Goal: Transaction & Acquisition: Purchase product/service

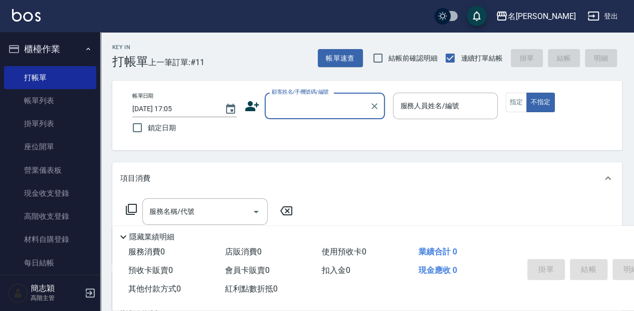
click at [276, 95] on label "顧客姓名/手機號碼/編號" at bounding box center [300, 92] width 57 height 8
click at [276, 97] on input "顧客姓名/手機號碼/編號" at bounding box center [317, 106] width 96 height 18
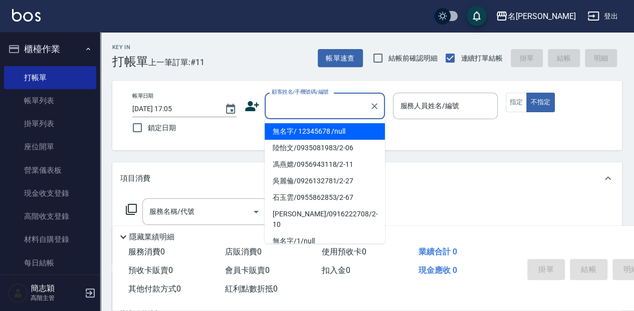
click at [289, 103] on input "顧客姓名/手機號碼/編號" at bounding box center [317, 106] width 96 height 18
click at [288, 131] on li "無名字/ 12345678 /null" at bounding box center [325, 131] width 120 height 17
type input "無名字/ 12345678 /null"
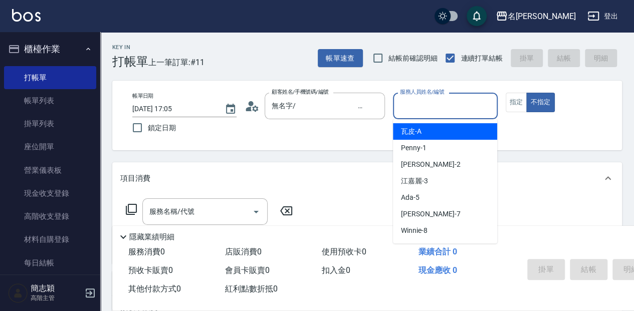
click at [415, 108] on input "服務人員姓名/編號" at bounding box center [445, 106] width 95 height 18
click at [475, 137] on div "瓦皮 -A" at bounding box center [445, 131] width 104 height 17
type input "瓦皮-A"
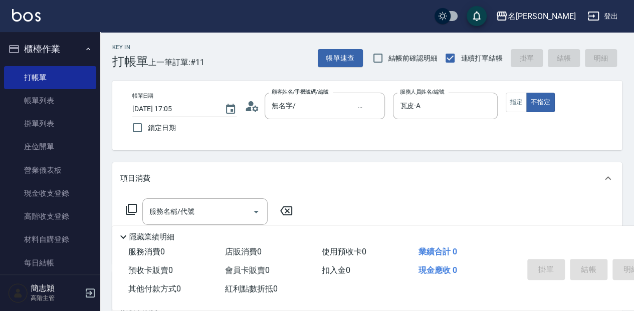
click at [130, 232] on p "隱藏業績明細" at bounding box center [151, 237] width 45 height 11
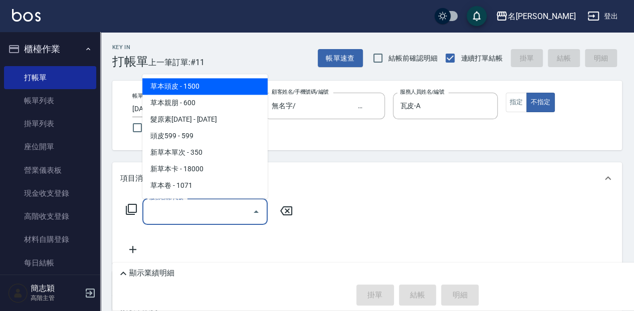
click at [154, 213] on input "服務名稱/代號" at bounding box center [197, 212] width 101 height 18
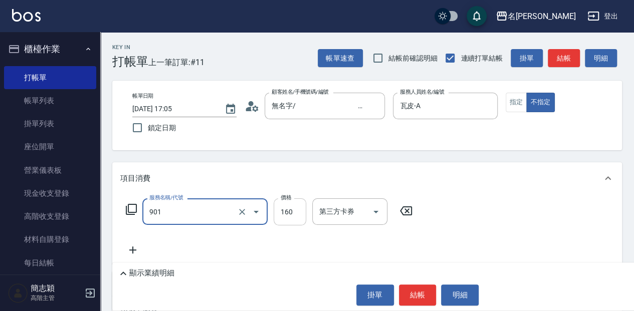
type input "修手(901)"
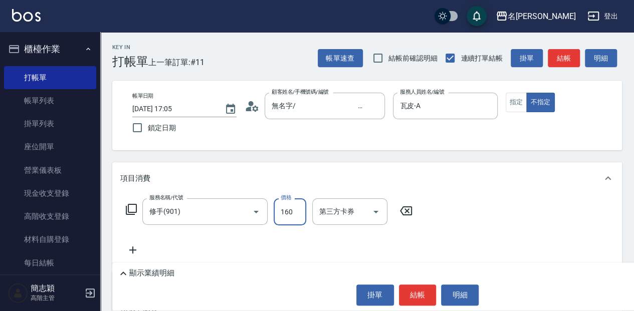
click at [284, 206] on input "160" at bounding box center [290, 212] width 33 height 27
type input "2200"
click at [416, 298] on button "結帳" at bounding box center [418, 295] width 38 height 21
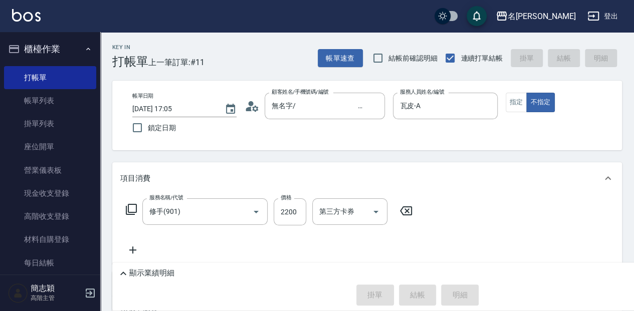
type input "[DATE] 18:00"
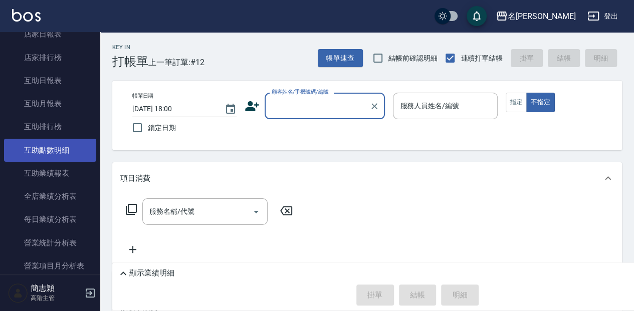
scroll to position [501, 0]
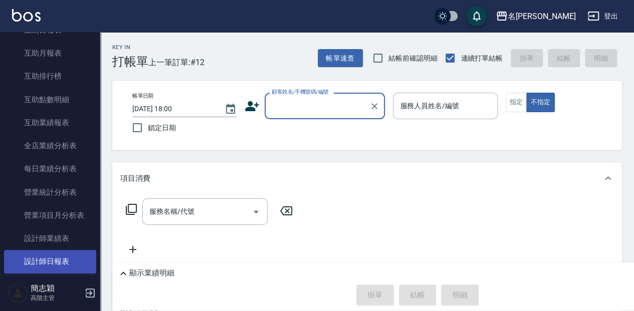
click at [63, 259] on link "設計師日報表" at bounding box center [50, 261] width 92 height 23
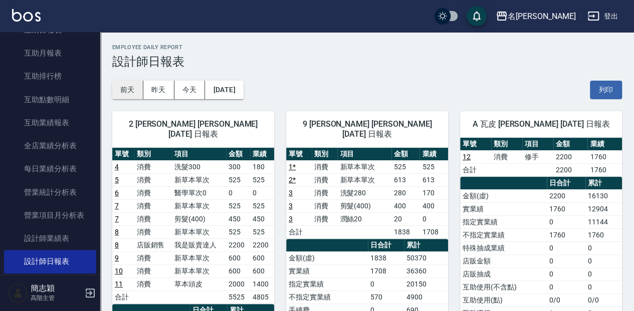
click at [130, 92] on button "前天" at bounding box center [127, 90] width 31 height 19
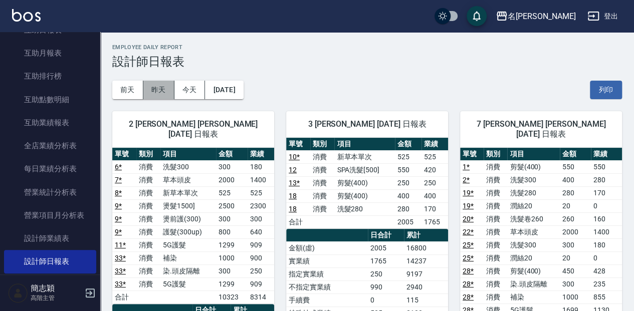
click at [156, 89] on button "昨天" at bounding box center [158, 90] width 31 height 19
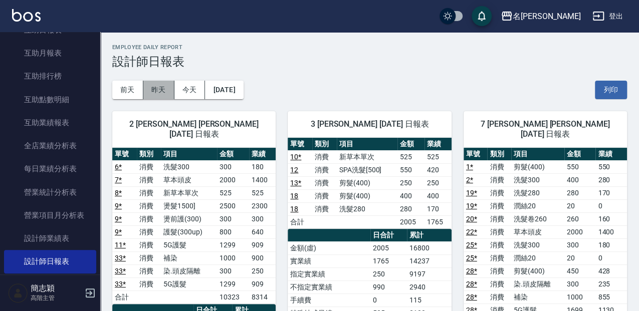
click at [156, 89] on button "昨天" at bounding box center [158, 90] width 31 height 19
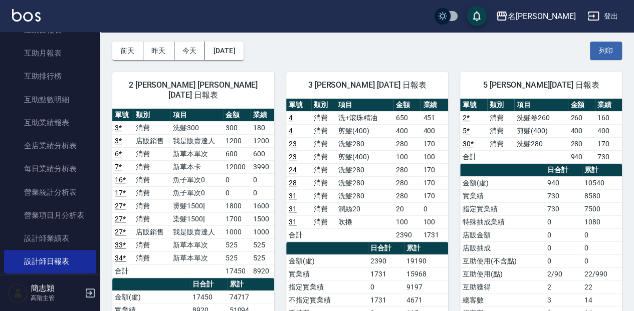
scroll to position [33, 0]
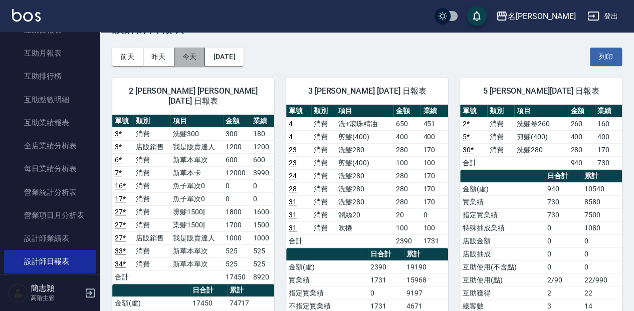
click at [194, 58] on button "今天" at bounding box center [189, 57] width 31 height 19
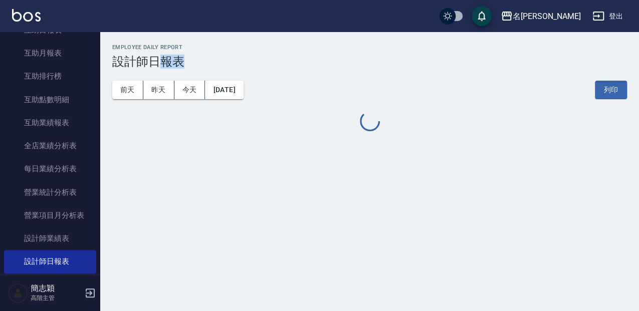
click at [194, 58] on h3 "設計師日報表" at bounding box center [369, 62] width 515 height 14
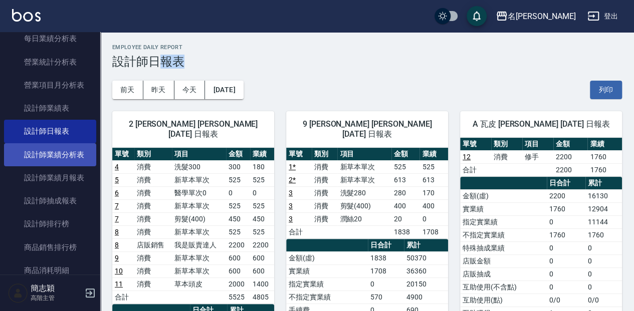
scroll to position [635, 0]
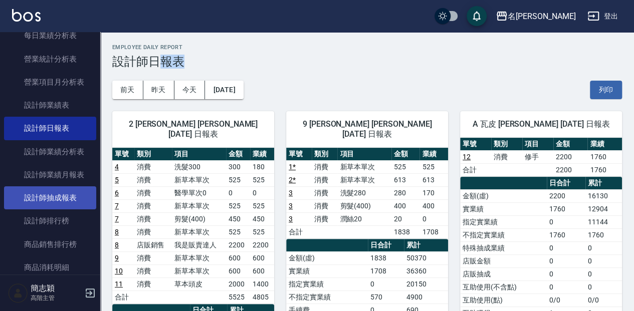
click at [65, 202] on link "設計師抽成報表" at bounding box center [50, 197] width 92 height 23
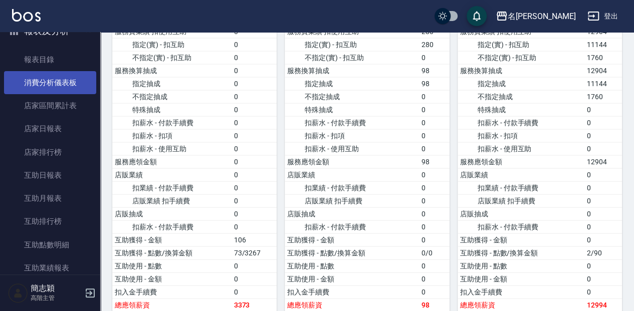
scroll to position [334, 0]
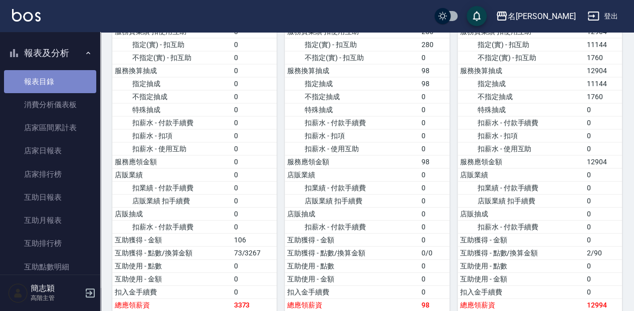
click at [61, 78] on link "報表目錄" at bounding box center [50, 81] width 92 height 23
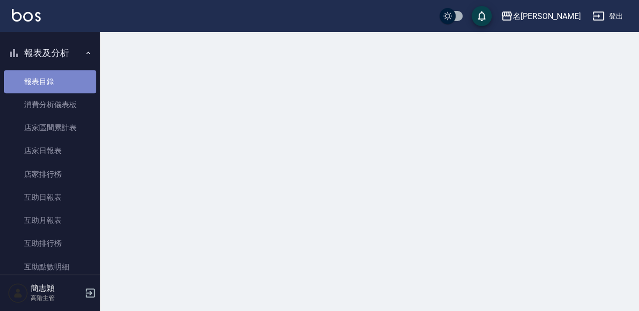
click at [61, 78] on link "報表目錄" at bounding box center [50, 81] width 92 height 23
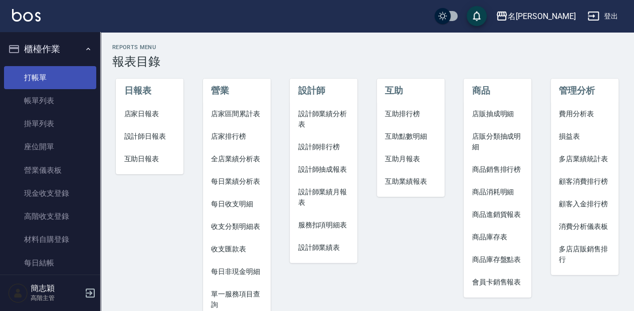
click at [48, 80] on link "打帳單" at bounding box center [50, 77] width 92 height 23
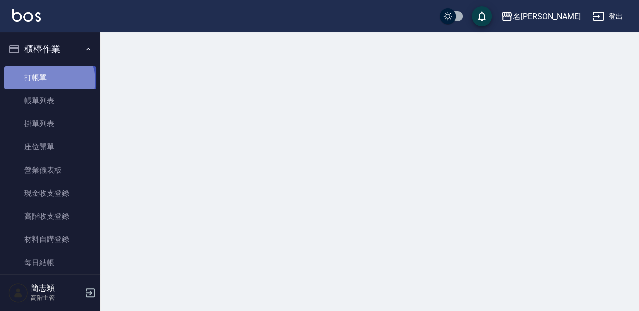
click at [48, 80] on link "打帳單" at bounding box center [50, 77] width 92 height 23
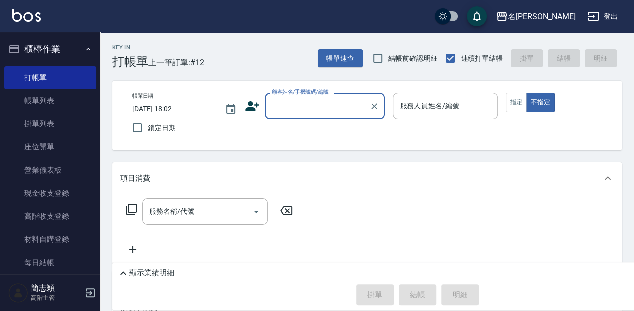
click at [328, 105] on div "顧客姓名/手機號碼/編號 顧客姓名/手機號碼/編號" at bounding box center [325, 106] width 120 height 27
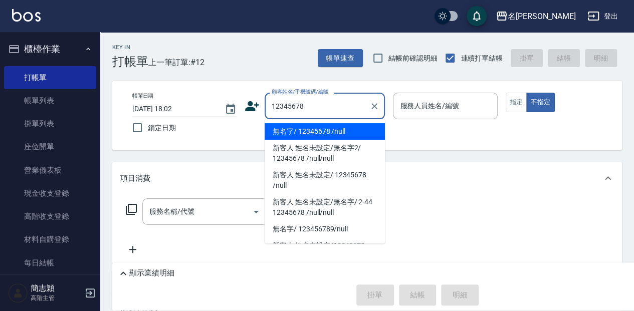
click at [354, 131] on li "無名字/ 12345678 /null" at bounding box center [325, 131] width 120 height 17
type input "無名字/ 12345678 /null"
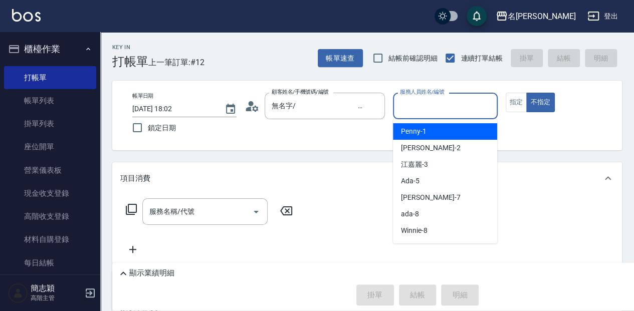
click at [451, 103] on input "服務人員姓名/編號" at bounding box center [445, 106] width 95 height 18
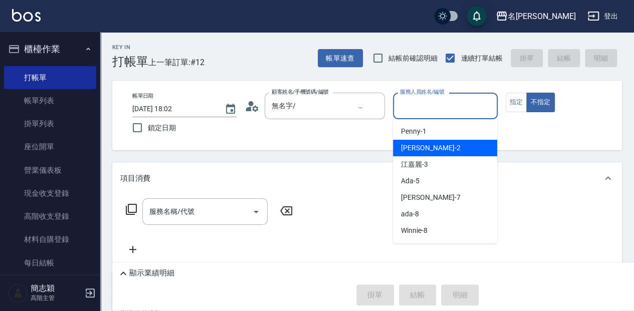
click at [447, 151] on div "[PERSON_NAME] -2" at bounding box center [445, 148] width 104 height 17
type input "[PERSON_NAME]-2"
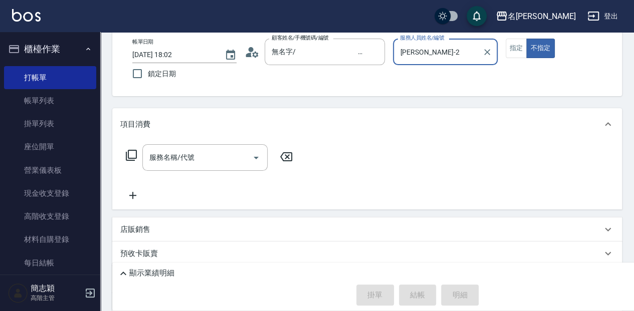
scroll to position [67, 0]
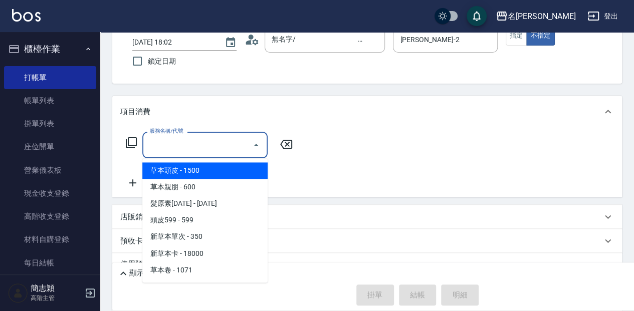
drag, startPoint x: 214, startPoint y: 147, endPoint x: 194, endPoint y: 156, distance: 21.5
click at [213, 147] on input "服務名稱/代號" at bounding box center [197, 145] width 101 height 18
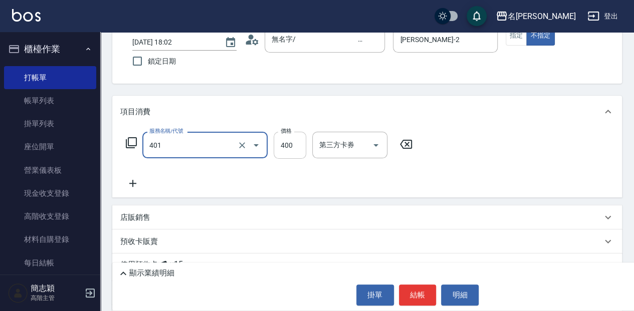
type input "剪髮(400)(401)"
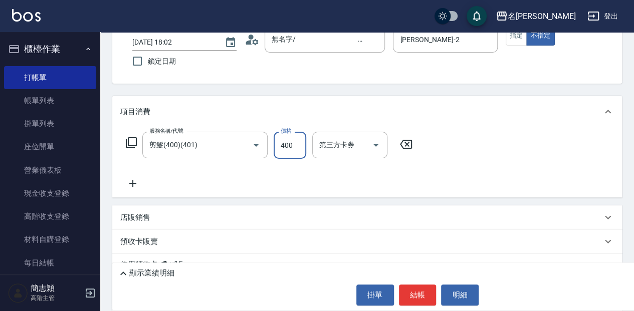
click at [286, 143] on input "400" at bounding box center [290, 145] width 33 height 27
type input "450"
click at [421, 295] on button "結帳" at bounding box center [418, 295] width 38 height 21
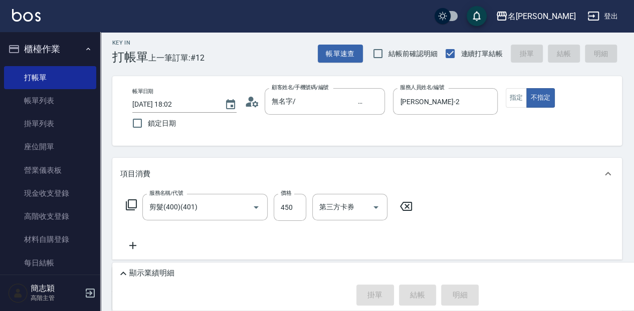
scroll to position [0, 0]
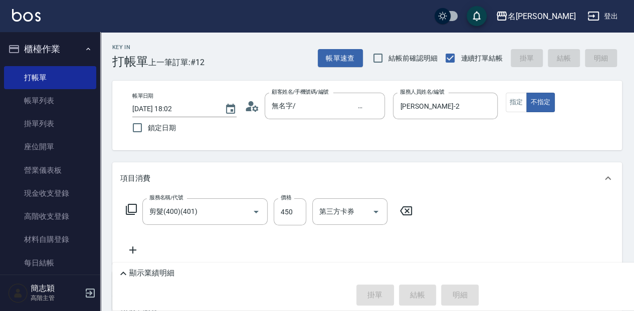
type input "[DATE] 18:30"
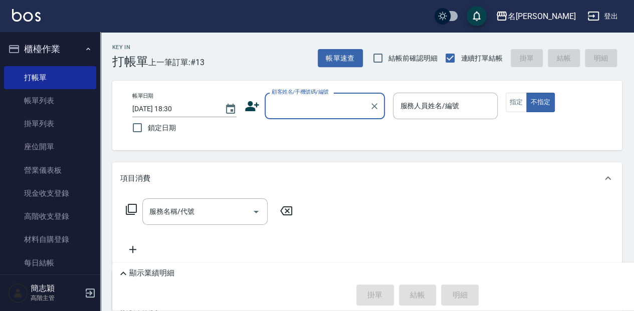
click at [311, 103] on input "顧客姓名/手機號碼/編號" at bounding box center [317, 106] width 96 height 18
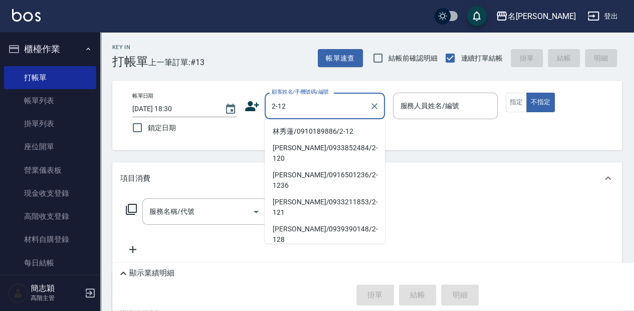
click at [329, 131] on li "林秀蓮/0910189886/2-12" at bounding box center [325, 131] width 120 height 17
type input "林秀蓮/0910189886/2-12"
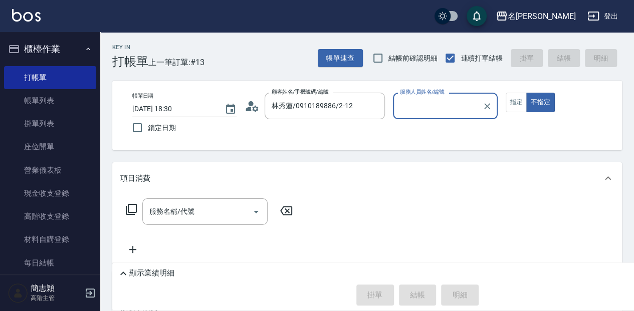
type input "[PERSON_NAME]-2"
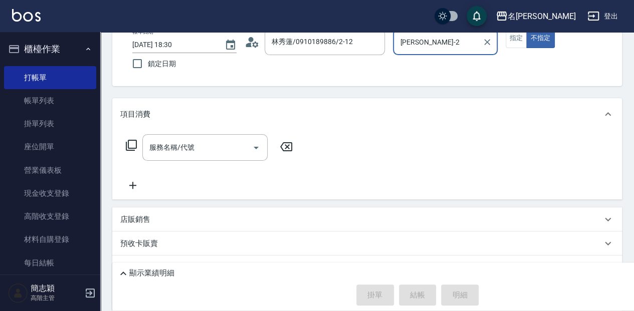
scroll to position [67, 0]
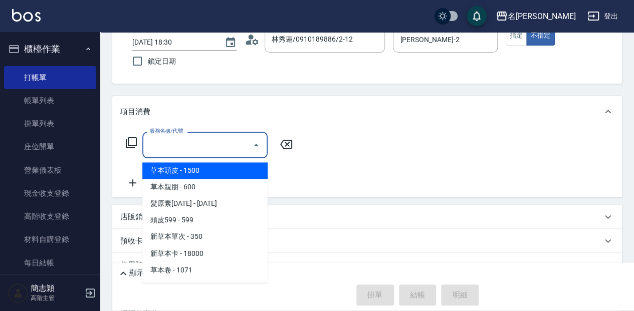
click at [221, 146] on input "服務名稱/代號" at bounding box center [197, 145] width 101 height 18
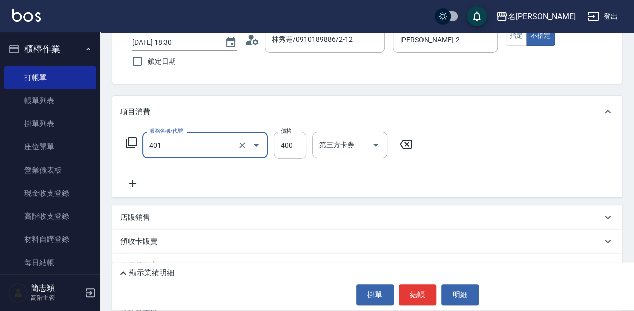
type input "剪髮(400)(401)"
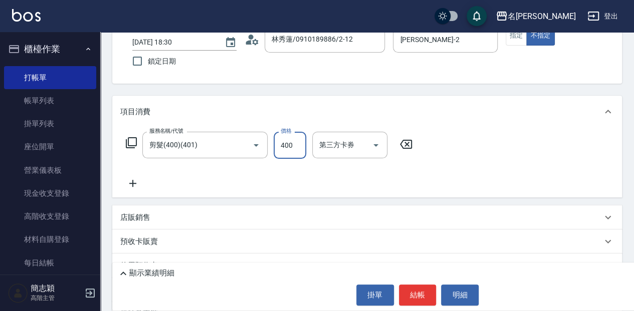
click at [288, 145] on input "400" at bounding box center [290, 145] width 33 height 27
type input "450"
click at [136, 184] on icon at bounding box center [132, 183] width 25 height 12
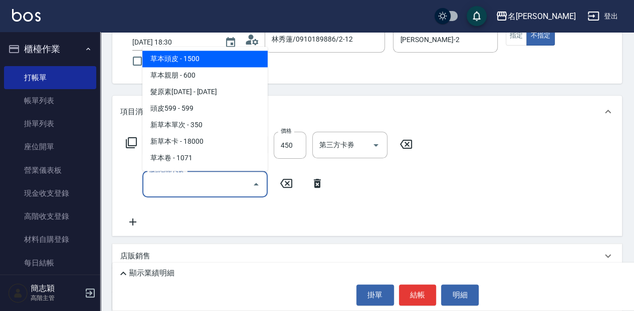
click at [213, 185] on input "服務名稱/代號" at bounding box center [197, 184] width 101 height 18
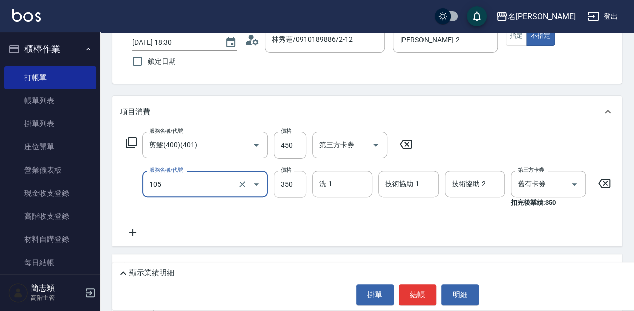
type input "新草本單次(105)"
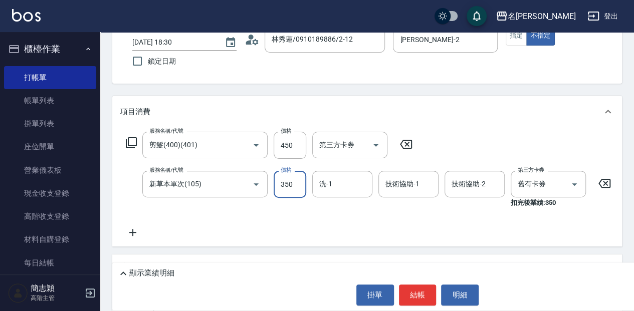
click at [284, 180] on input "350" at bounding box center [290, 184] width 33 height 27
type input "525"
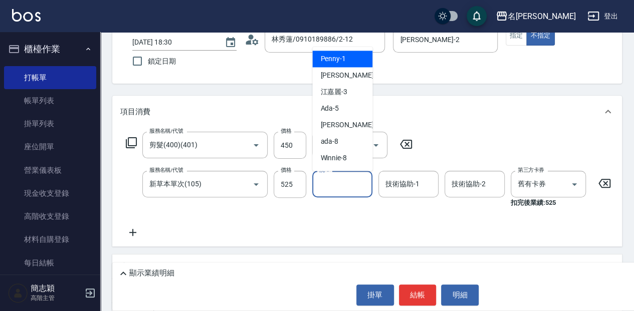
click at [333, 181] on input "洗-1" at bounding box center [342, 184] width 51 height 18
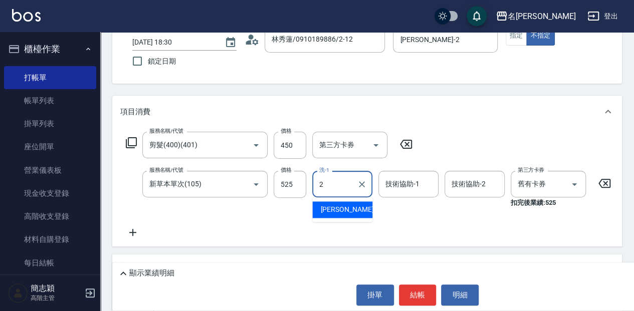
click at [347, 212] on div "[PERSON_NAME] -2" at bounding box center [342, 210] width 60 height 17
type input "[PERSON_NAME]-2"
click at [419, 183] on input "技術協助-1" at bounding box center [408, 184] width 51 height 18
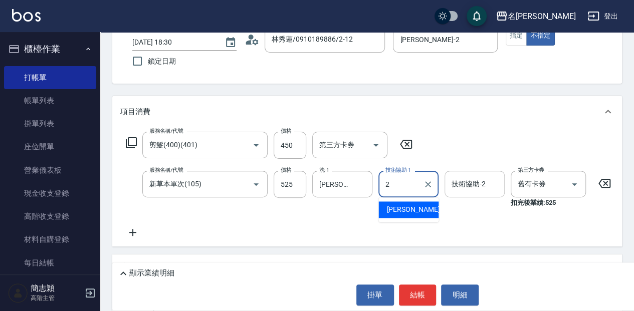
drag, startPoint x: 421, startPoint y: 213, endPoint x: 476, endPoint y: 173, distance: 67.6
click at [423, 211] on div "[PERSON_NAME] -2" at bounding box center [408, 210] width 60 height 17
type input "[PERSON_NAME]-2"
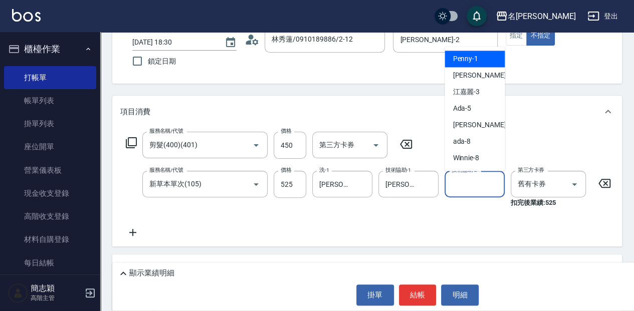
click at [477, 182] on input "技術協助-2" at bounding box center [474, 184] width 51 height 18
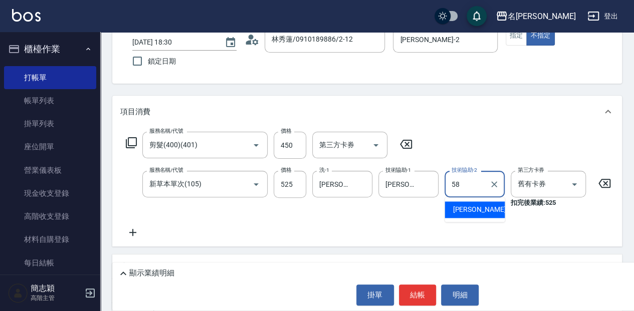
drag, startPoint x: 468, startPoint y: 209, endPoint x: 455, endPoint y: 219, distance: 16.4
click at [468, 208] on span "[PERSON_NAME] -58" at bounding box center [484, 210] width 63 height 11
type input "[PERSON_NAME]-58"
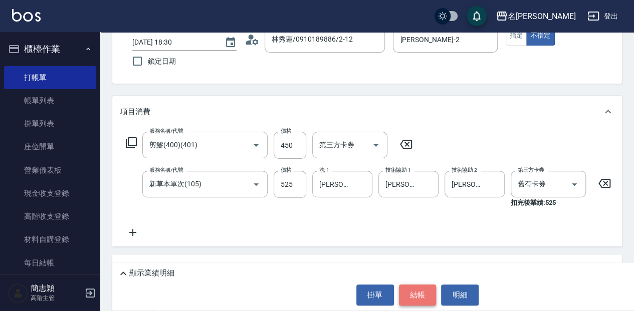
click at [424, 297] on button "結帳" at bounding box center [418, 295] width 38 height 21
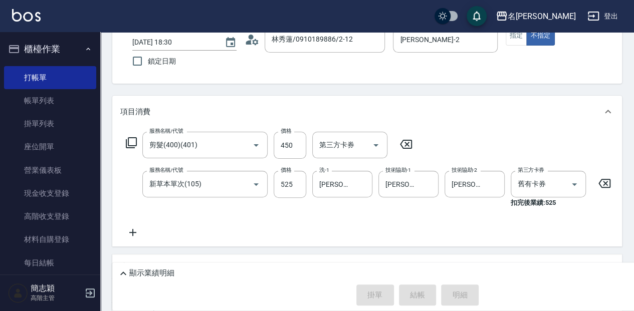
type input "[DATE] 18:31"
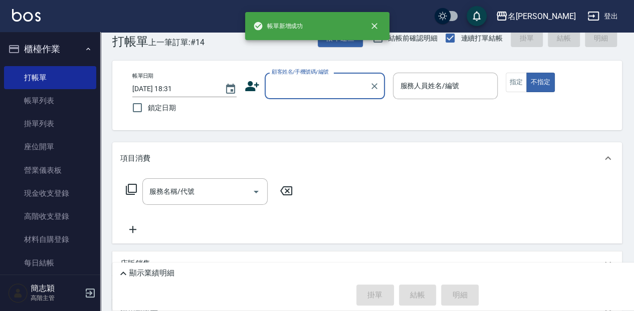
scroll to position [0, 0]
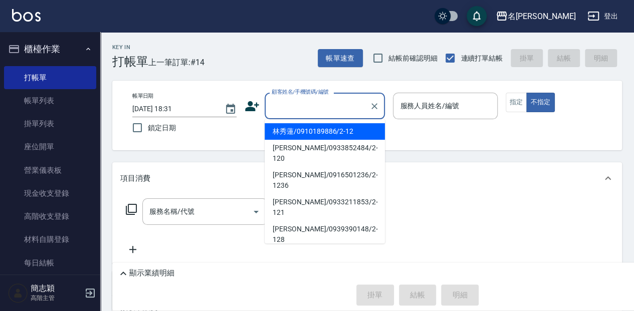
click at [324, 106] on input "顧客姓名/手機號碼/編號" at bounding box center [317, 106] width 96 height 18
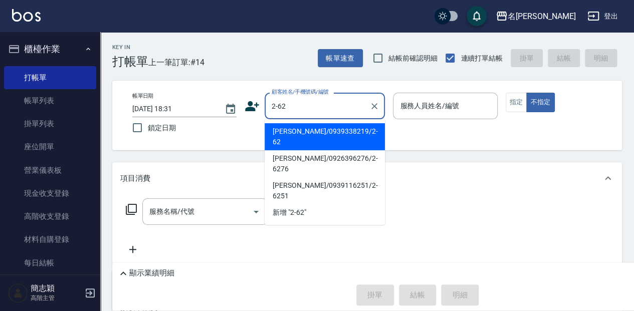
click at [345, 134] on li "[PERSON_NAME]/0939338219/2-62" at bounding box center [325, 136] width 120 height 27
type input "[PERSON_NAME]/0939338219/2-62"
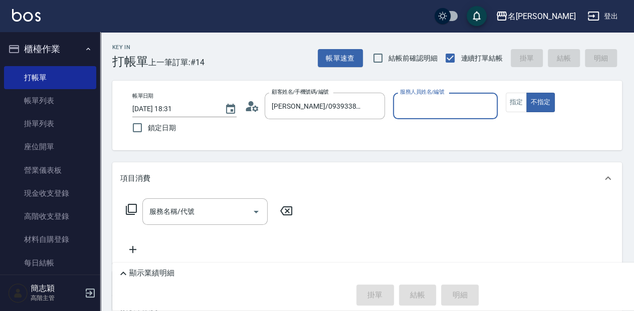
type input "[PERSON_NAME]-2"
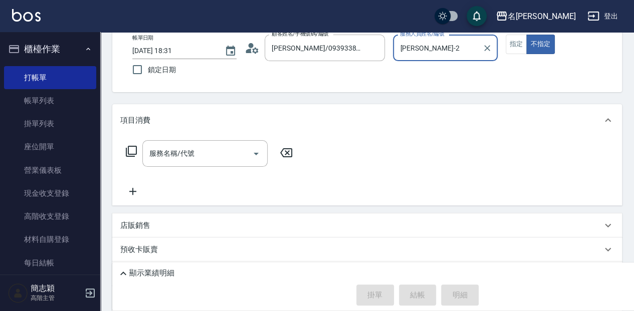
scroll to position [67, 0]
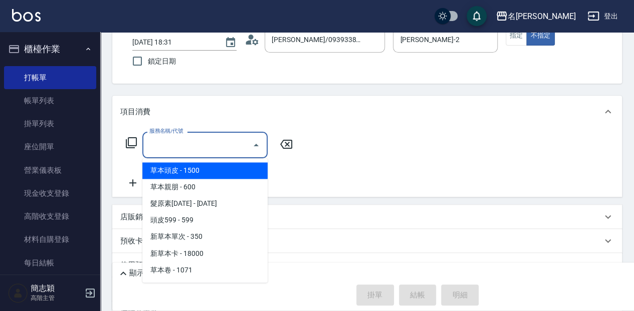
click at [223, 149] on input "服務名稱/代號" at bounding box center [197, 145] width 101 height 18
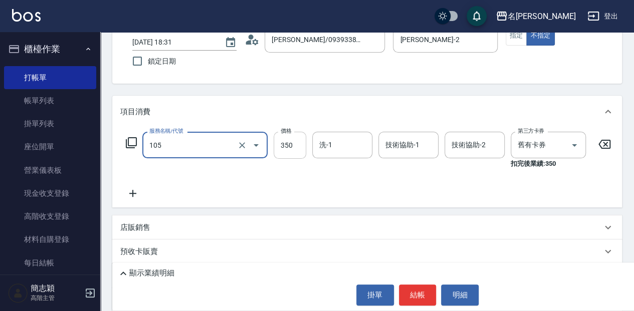
type input "新草本單次(105)"
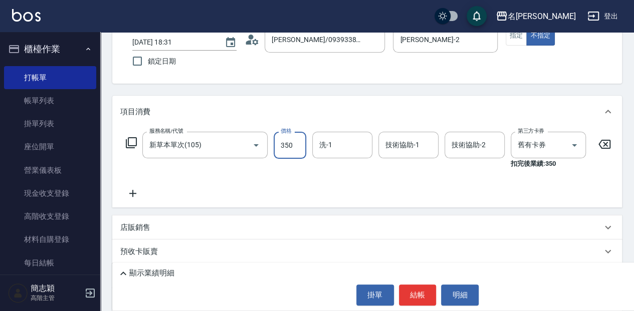
click at [294, 143] on input "350" at bounding box center [290, 145] width 33 height 27
type input "525"
click at [350, 146] on input "洗-1" at bounding box center [342, 145] width 51 height 18
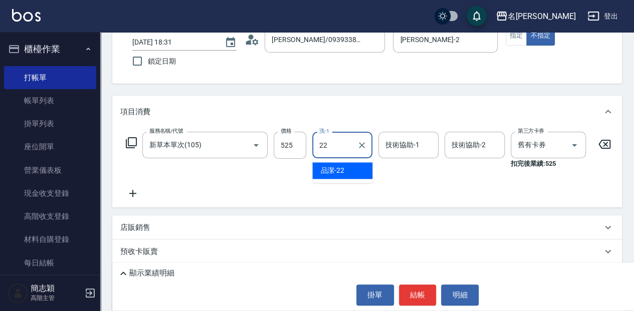
click at [357, 170] on div "品潔 -22" at bounding box center [342, 170] width 60 height 17
type input "品潔-22"
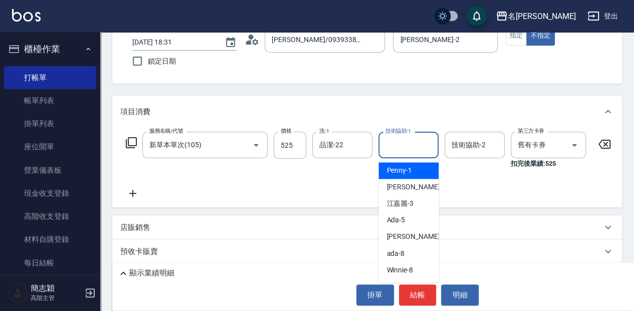
click at [402, 144] on input "技術協助-1" at bounding box center [408, 145] width 51 height 18
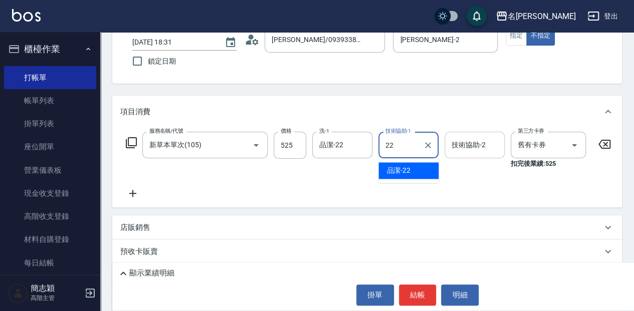
drag, startPoint x: 418, startPoint y: 167, endPoint x: 470, endPoint y: 150, distance: 54.9
click at [419, 166] on div "品潔 -22" at bounding box center [408, 170] width 60 height 17
type input "品潔-22"
click at [479, 145] on input "技術協助-2" at bounding box center [474, 145] width 51 height 18
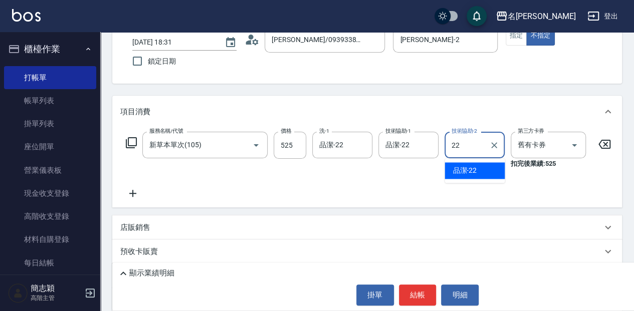
click at [483, 170] on div "品潔 -22" at bounding box center [475, 170] width 60 height 17
type input "品潔-22"
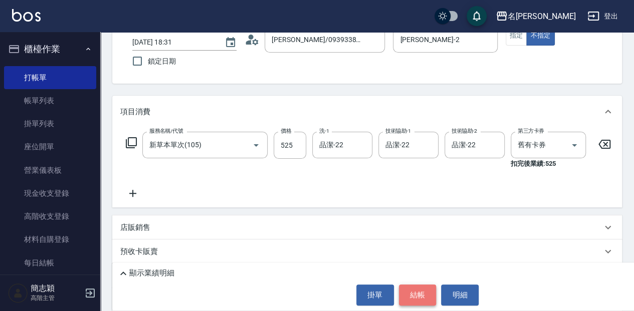
click at [419, 296] on button "結帳" at bounding box center [418, 295] width 38 height 21
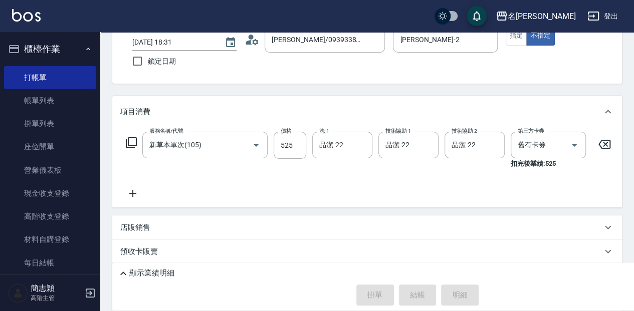
type input "[DATE] 18:32"
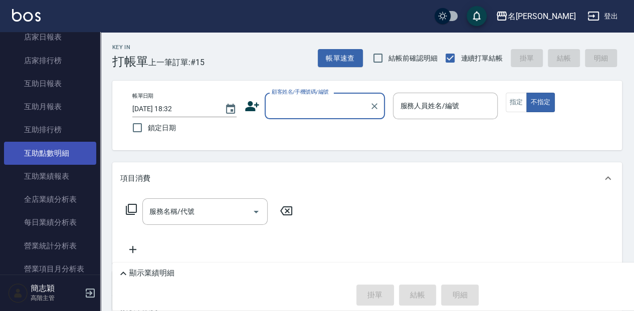
scroll to position [501, 0]
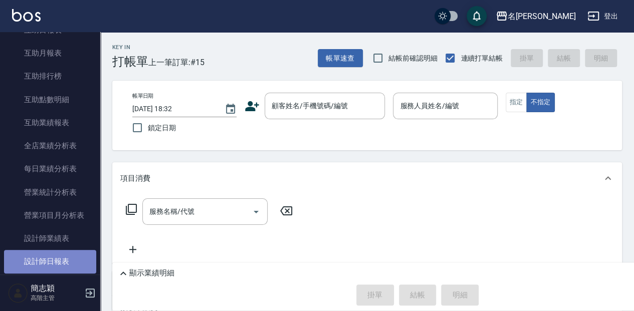
click at [60, 257] on link "設計師日報表" at bounding box center [50, 261] width 92 height 23
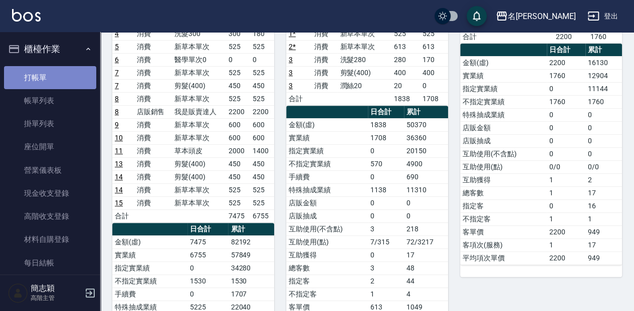
click at [71, 79] on link "打帳單" at bounding box center [50, 77] width 92 height 23
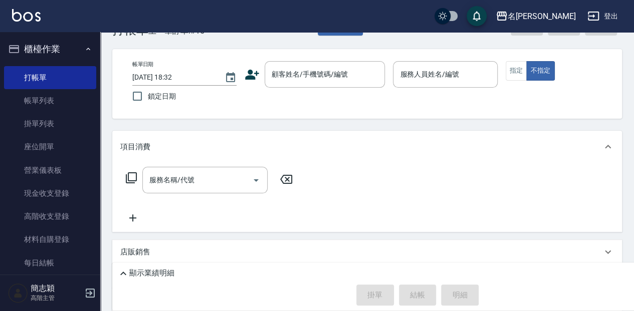
scroll to position [33, 0]
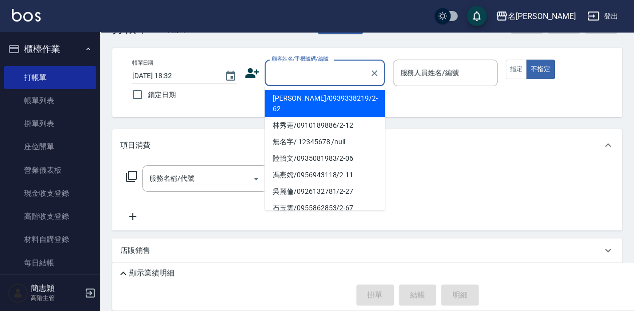
click at [335, 73] on input "顧客姓名/手機號碼/編號" at bounding box center [317, 73] width 96 height 18
type input "ㄇ"
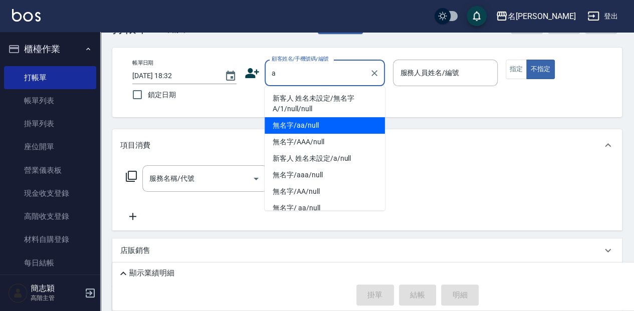
click at [316, 122] on li "無名字/aa/null" at bounding box center [325, 125] width 120 height 17
type input "無名字/aa/null"
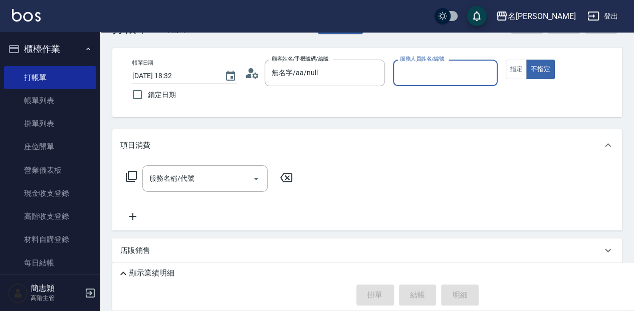
click at [416, 72] on input "服務人員姓名/編號" at bounding box center [445, 73] width 95 height 18
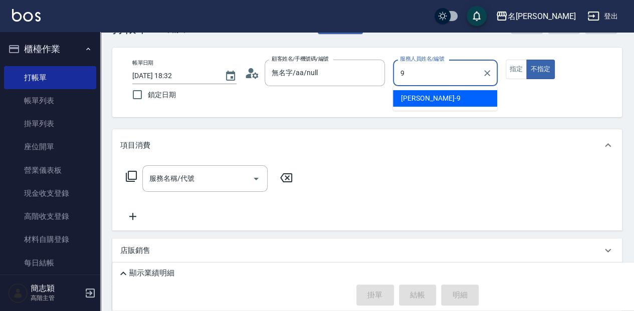
type input "[PERSON_NAME]-9"
type button "false"
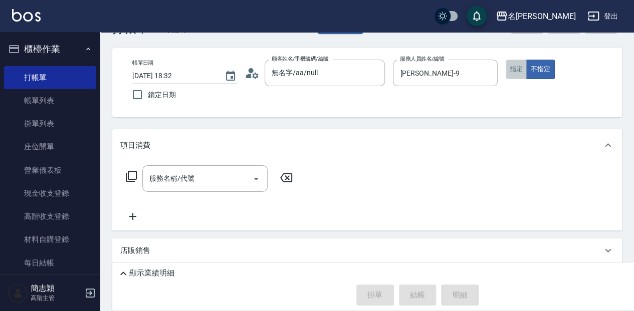
click at [519, 71] on button "指定" at bounding box center [517, 70] width 22 height 20
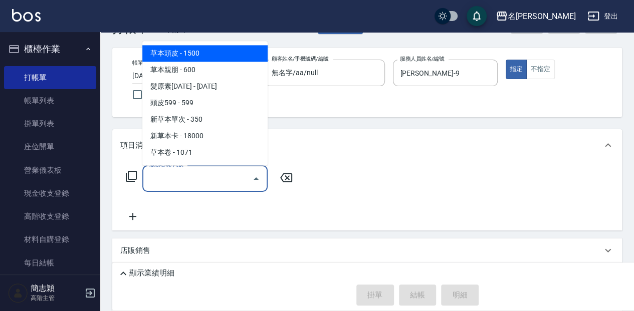
click at [218, 183] on input "服務名稱/代號" at bounding box center [197, 179] width 101 height 18
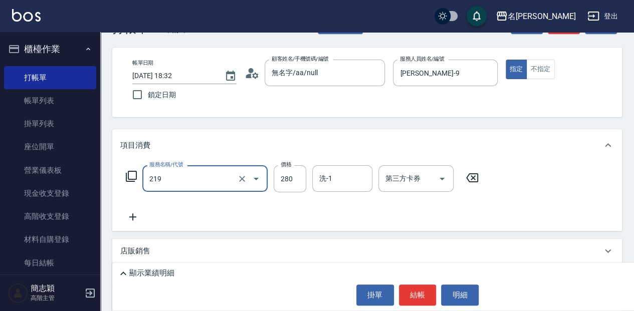
type input "洗髮280(219)"
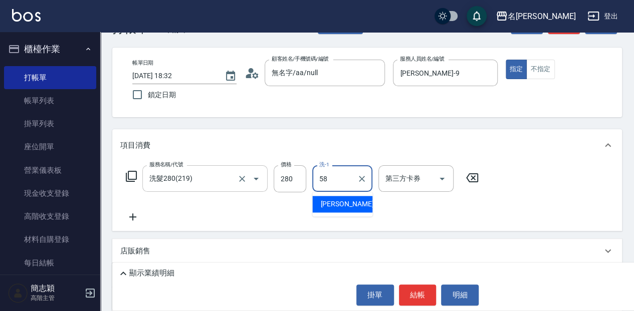
type input "[PERSON_NAME]-58"
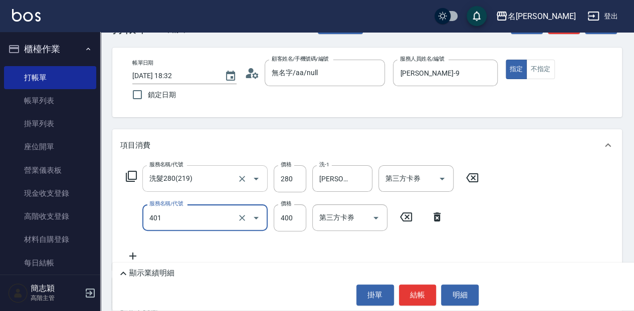
type input "剪髮(400)(401)"
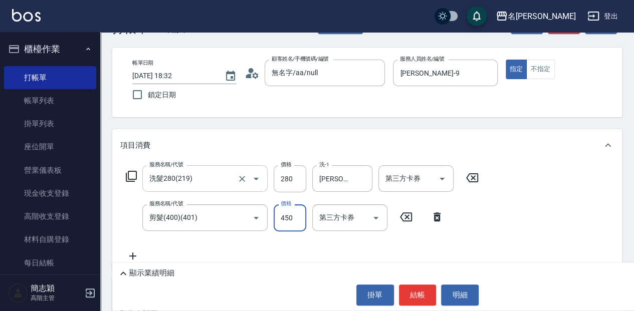
type input "450"
click at [422, 292] on button "結帳" at bounding box center [418, 295] width 38 height 21
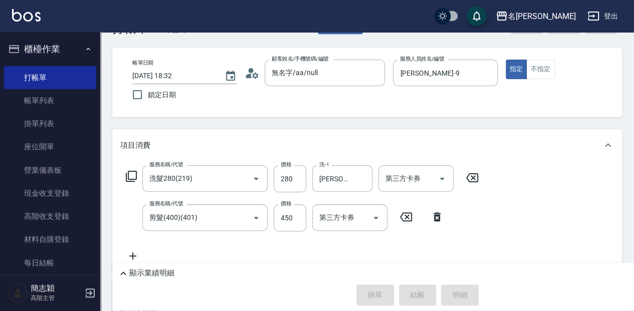
type input "[DATE] 18:46"
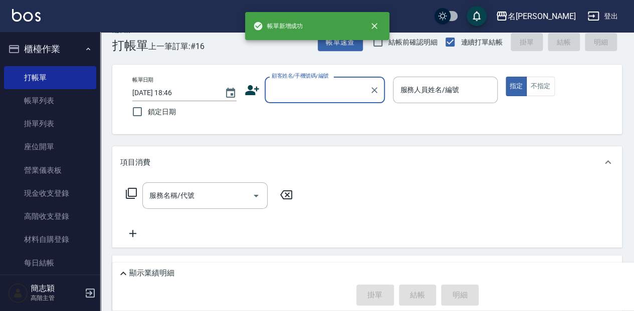
scroll to position [0, 0]
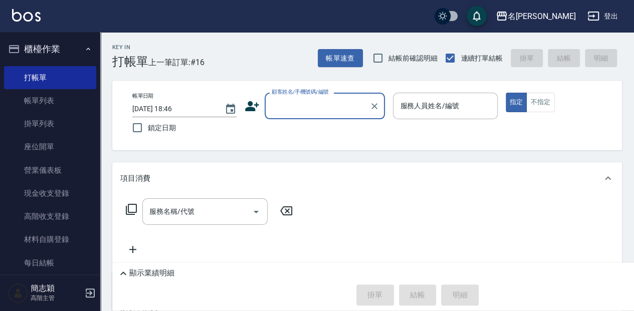
click at [289, 96] on div "顧客姓名/手機號碼/編號" at bounding box center [325, 106] width 120 height 27
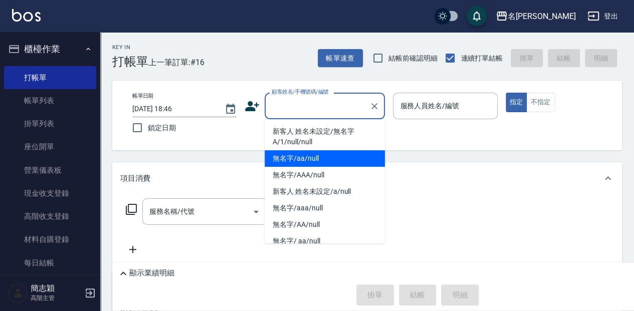
click at [312, 158] on li "無名字/aa/null" at bounding box center [325, 158] width 120 height 17
type input "無名字/aa/null"
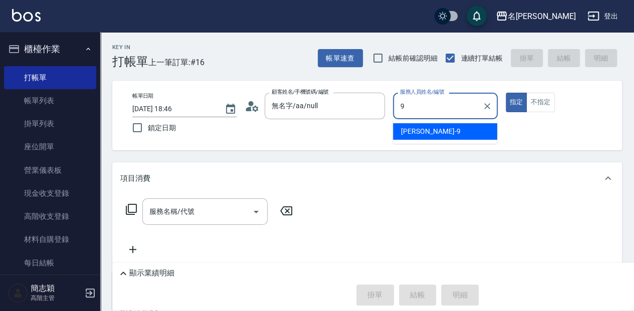
type input "[PERSON_NAME]-9"
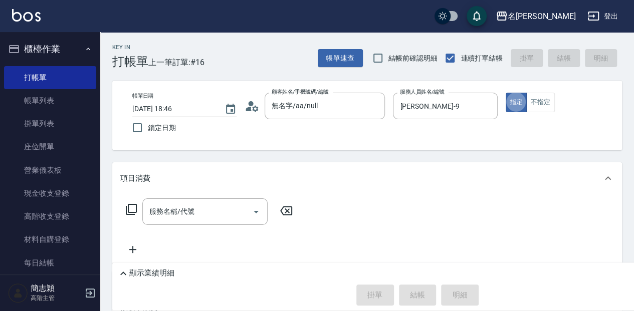
type button "true"
click at [544, 103] on button "不指定" at bounding box center [540, 103] width 28 height 20
click at [199, 213] on input "服務名稱/代號" at bounding box center [197, 212] width 101 height 18
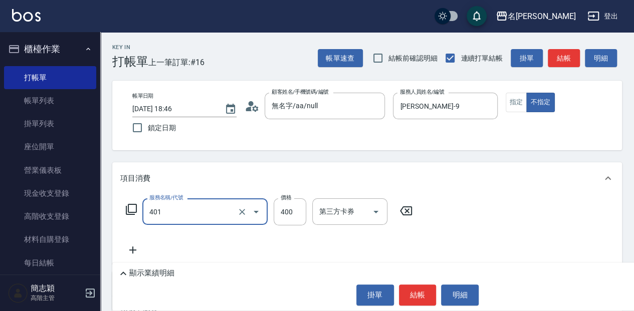
type input "剪髮(400)(401)"
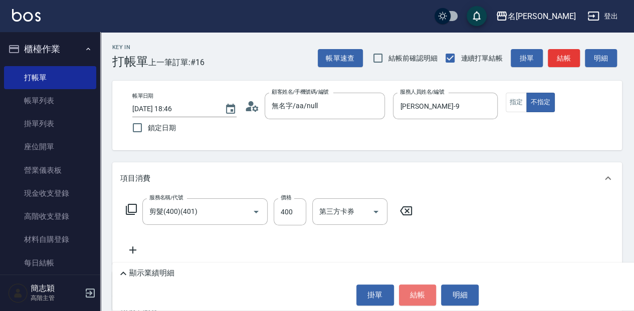
drag, startPoint x: 425, startPoint y: 297, endPoint x: 428, endPoint y: 308, distance: 10.9
click at [426, 299] on button "結帳" at bounding box center [418, 295] width 38 height 21
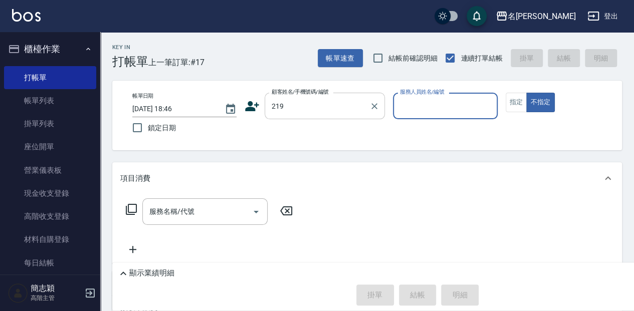
click at [526, 93] on button "不指定" at bounding box center [540, 103] width 28 height 20
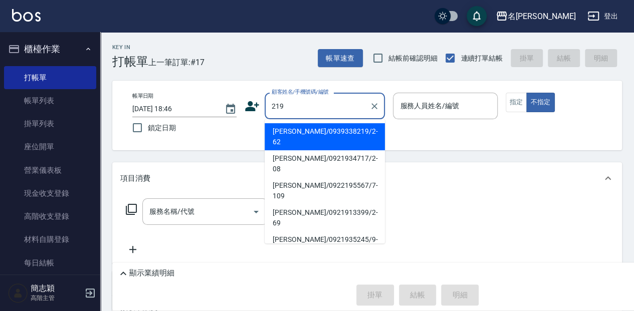
drag, startPoint x: 302, startPoint y: 107, endPoint x: 257, endPoint y: 106, distance: 45.1
click at [257, 106] on div "顧客姓名/手機號碼/編號 219 顧客姓名/手機號碼/編號" at bounding box center [315, 106] width 140 height 27
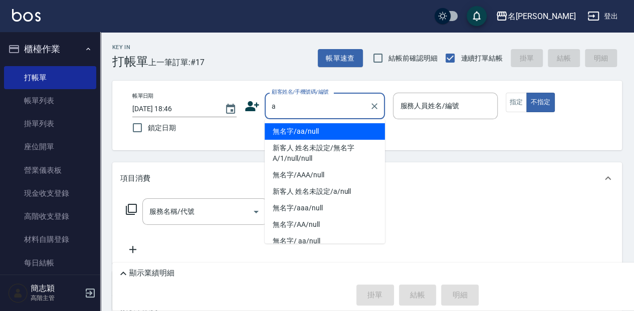
click at [322, 131] on li "無名字/aa/null" at bounding box center [325, 131] width 120 height 17
type input "無名字/aa/null"
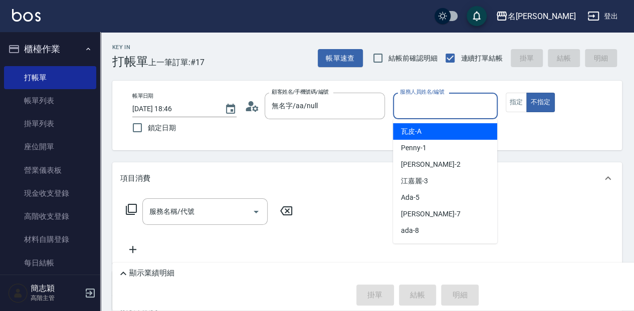
click at [417, 103] on input "服務人員姓名/編號" at bounding box center [445, 106] width 95 height 18
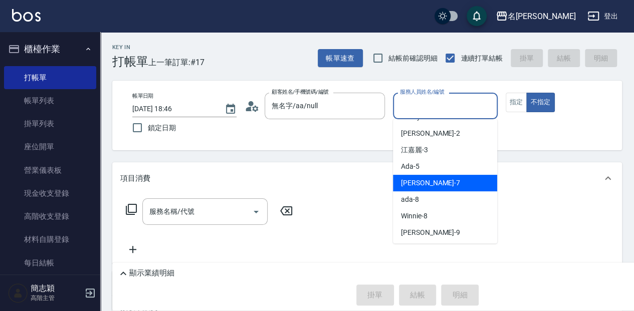
scroll to position [67, 0]
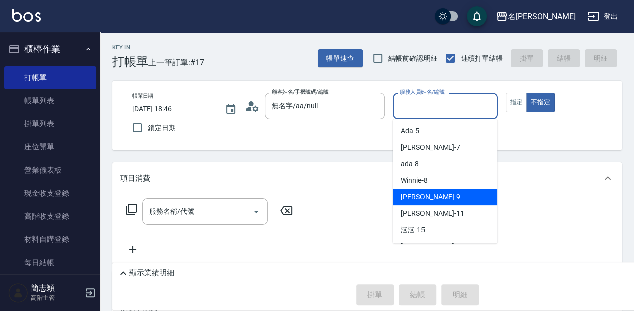
drag, startPoint x: 431, startPoint y: 193, endPoint x: 442, endPoint y: 183, distance: 14.6
click at [431, 192] on div "[PERSON_NAME] -9" at bounding box center [445, 197] width 104 height 17
type input "[PERSON_NAME]-9"
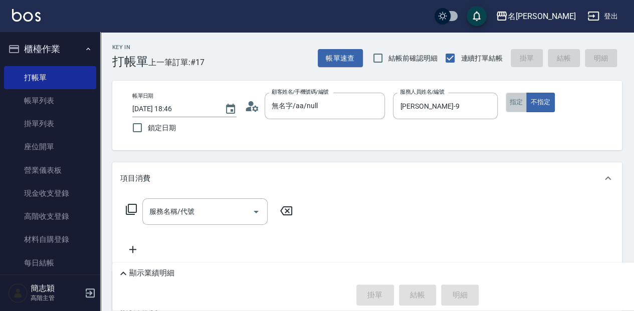
click at [513, 103] on button "指定" at bounding box center [517, 103] width 22 height 20
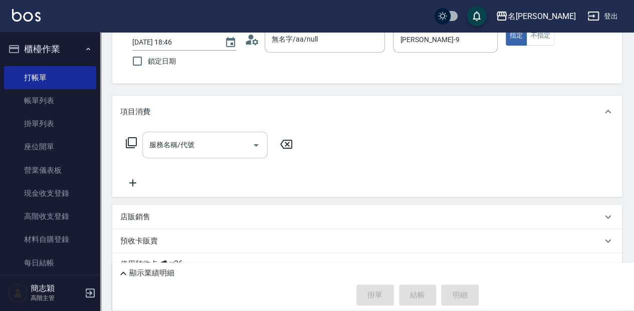
click at [217, 147] on input "服務名稱/代號" at bounding box center [197, 145] width 101 height 18
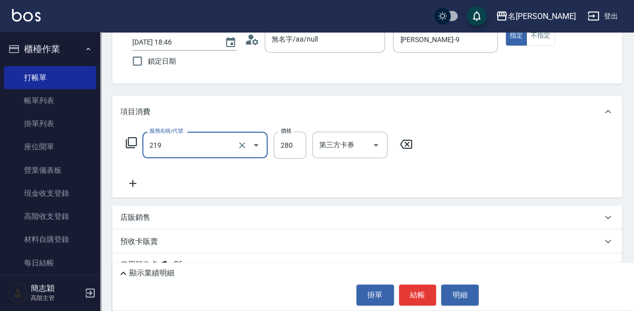
type input "洗髮280(219)"
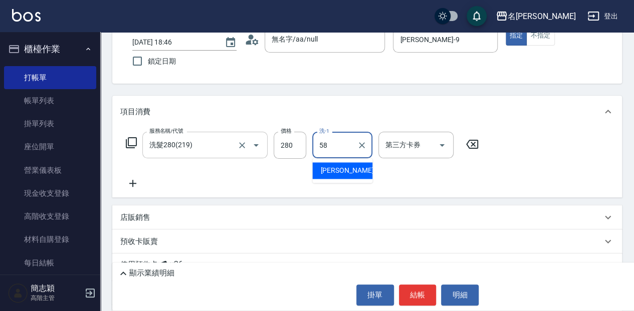
type input "[PERSON_NAME]-58"
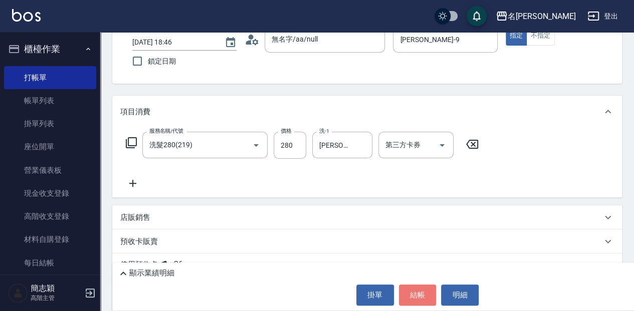
click at [416, 293] on button "結帳" at bounding box center [418, 295] width 38 height 21
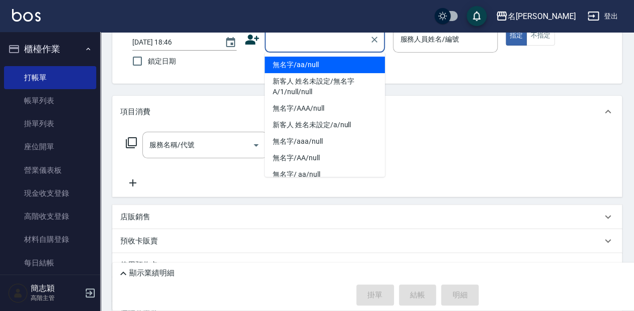
drag, startPoint x: 340, startPoint y: 42, endPoint x: 340, endPoint y: 64, distance: 22.1
click at [340, 45] on input "顧客姓名/手機號碼/編號" at bounding box center [317, 40] width 96 height 18
click at [340, 65] on li "無名字/aa/null" at bounding box center [325, 65] width 120 height 17
type input "無名字/aa/null"
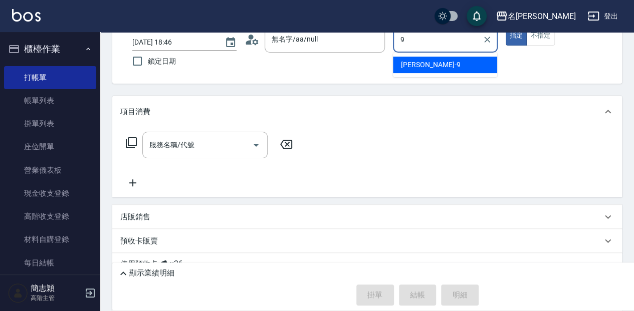
type input "[PERSON_NAME]-9"
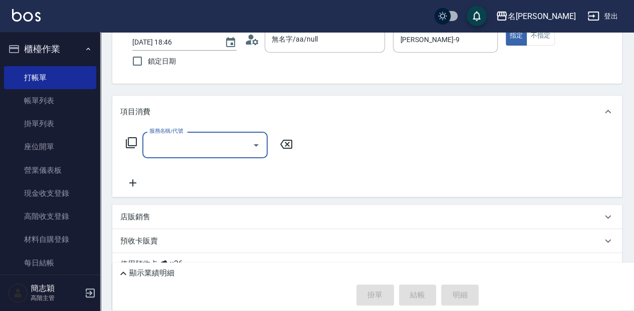
click at [129, 137] on icon at bounding box center [131, 142] width 11 height 11
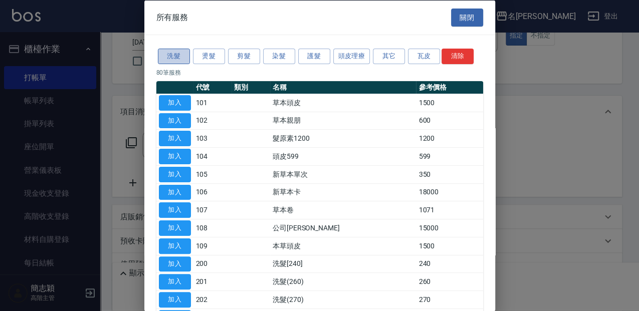
click at [177, 53] on button "洗髮" at bounding box center [174, 57] width 32 height 16
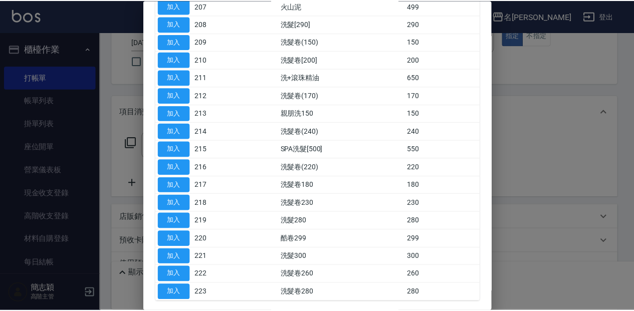
scroll to position [234, 0]
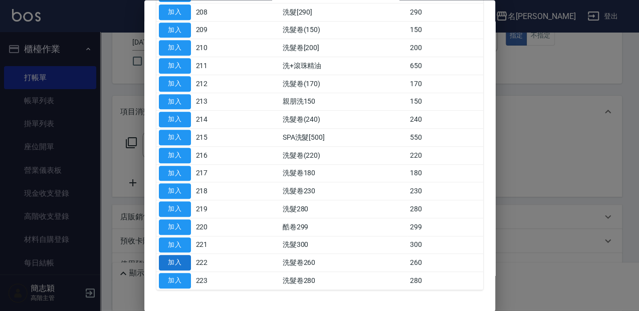
click at [175, 256] on button "加入" at bounding box center [175, 264] width 32 height 16
type input "洗髮卷260(222)"
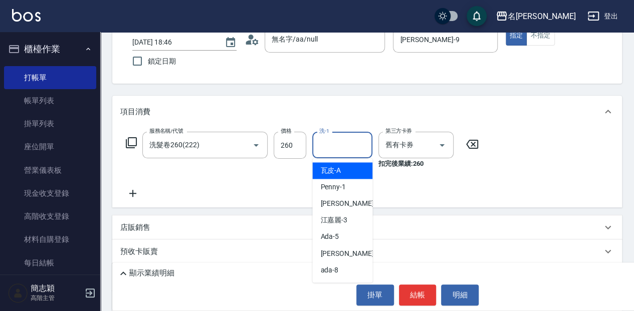
click at [356, 144] on input "洗-1" at bounding box center [342, 145] width 51 height 18
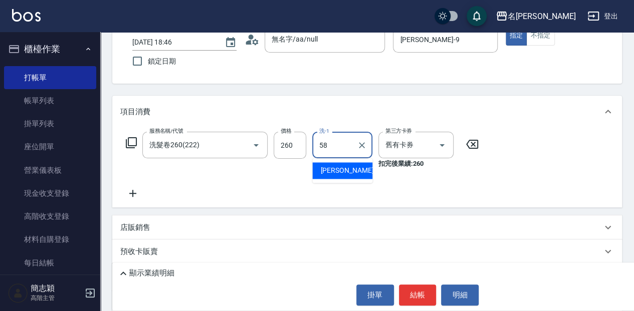
type input "[PERSON_NAME]-58"
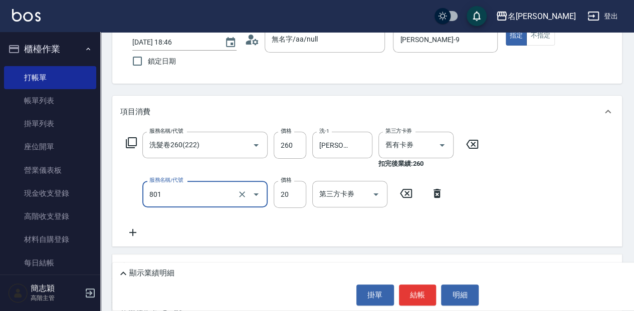
type input "潤絲20(801)"
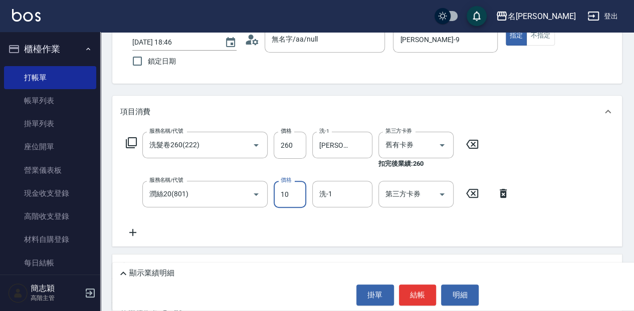
type input "10"
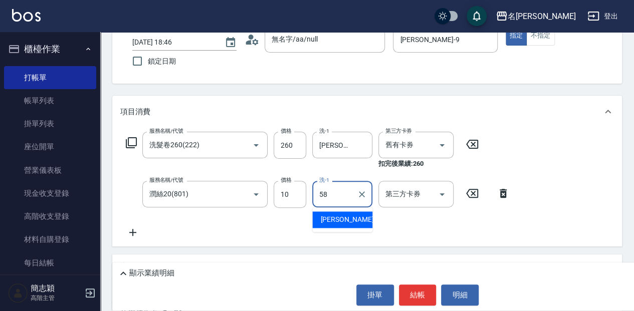
type input "[PERSON_NAME]-58"
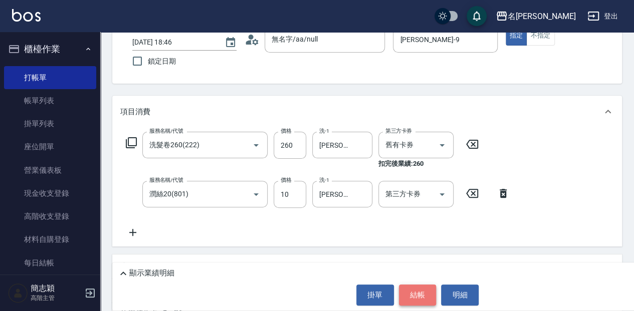
click at [408, 290] on button "結帳" at bounding box center [418, 295] width 38 height 21
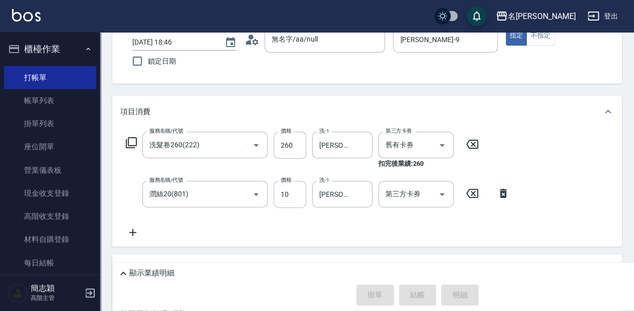
type input "[DATE] 18:47"
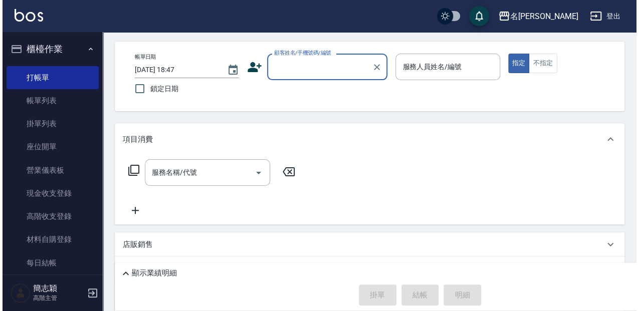
scroll to position [33, 0]
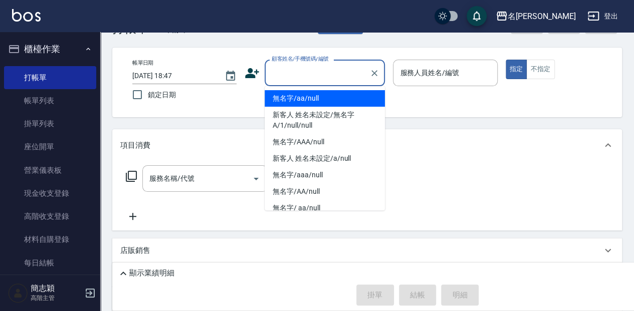
click at [301, 78] on input "顧客姓名/手機號碼/編號" at bounding box center [317, 73] width 96 height 18
click at [311, 97] on li "無名字/aa/null" at bounding box center [325, 98] width 120 height 17
type input "無名字/aa/null"
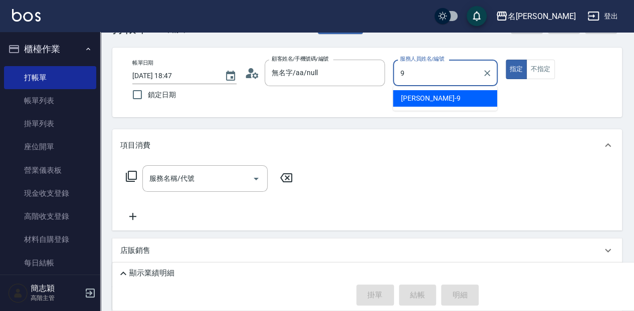
type input "[PERSON_NAME]-9"
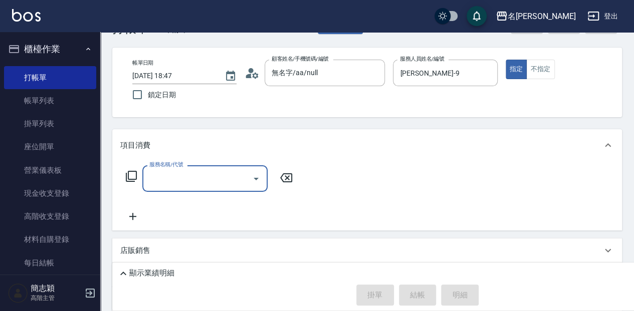
click at [135, 173] on icon at bounding box center [131, 176] width 12 height 12
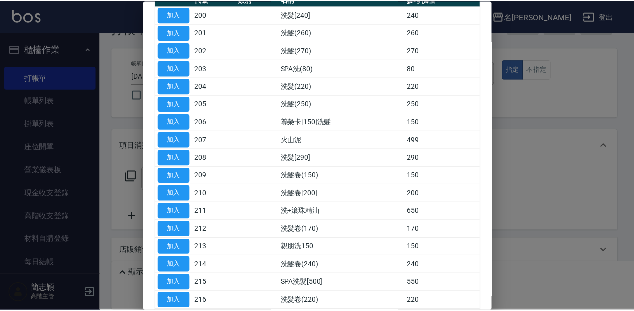
scroll to position [100, 0]
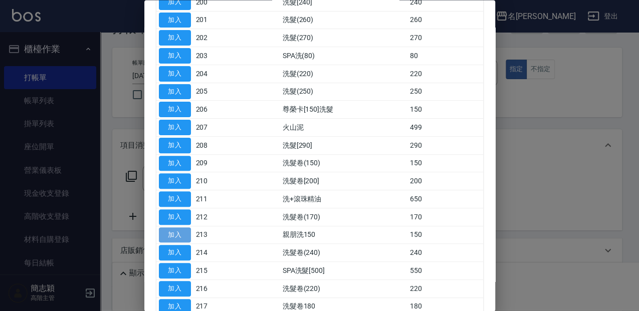
click at [171, 239] on button "加入" at bounding box center [175, 236] width 32 height 16
type input "親朋洗150(213)"
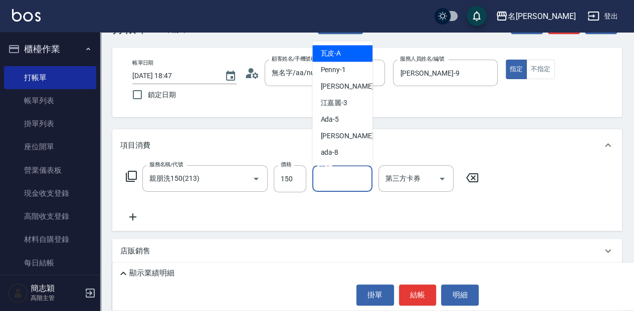
click at [341, 181] on input "洗-1" at bounding box center [342, 179] width 51 height 18
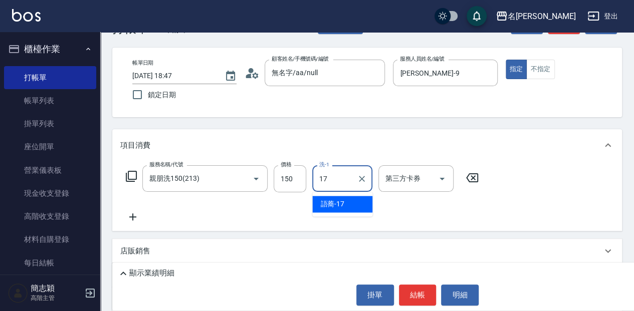
type input "語蕎-17"
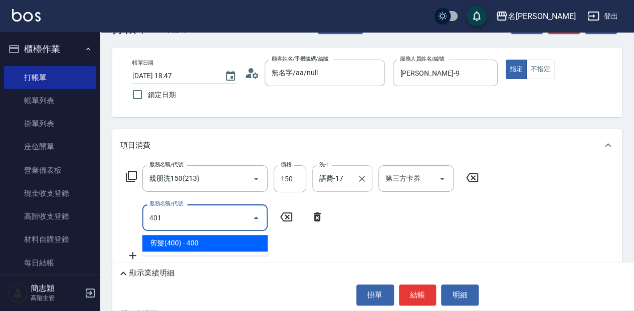
type input "剪髮(400)(401)"
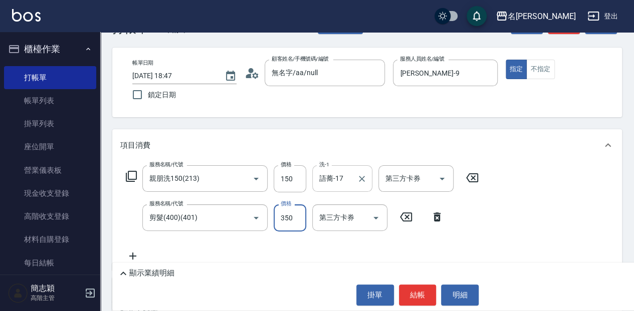
type input "350"
click at [417, 296] on button "結帳" at bounding box center [418, 295] width 38 height 21
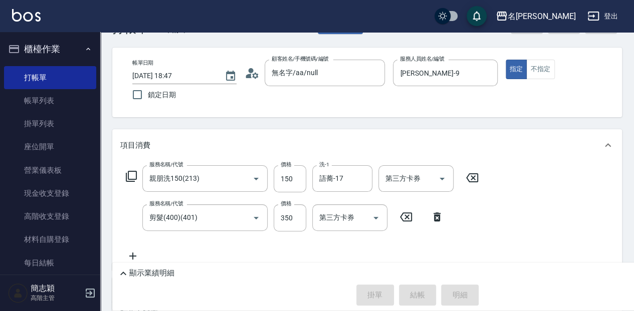
type input "[DATE] 18:48"
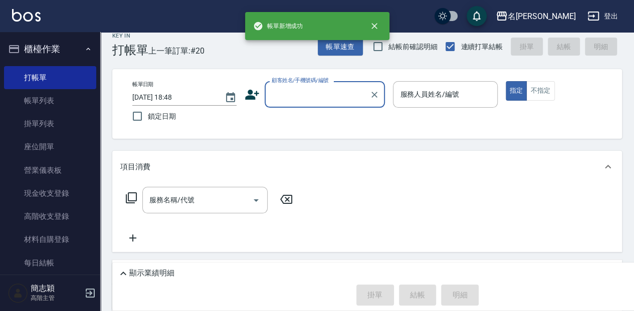
scroll to position [0, 0]
